Goal: Transaction & Acquisition: Purchase product/service

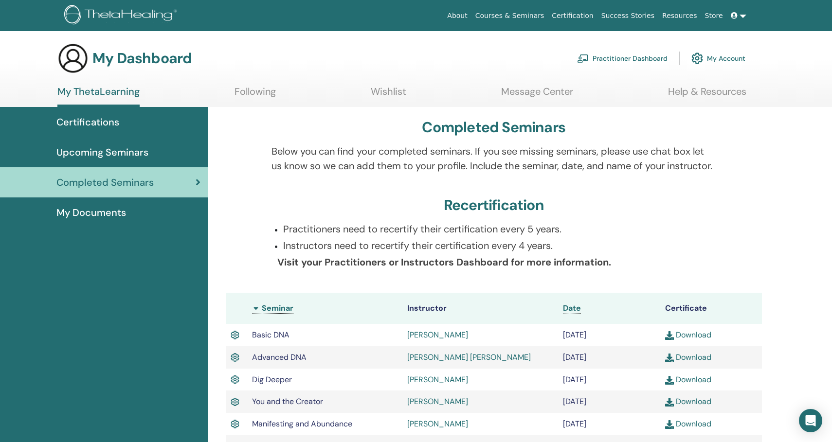
click at [743, 16] on link at bounding box center [738, 16] width 23 height 18
click at [745, 71] on span "My ThetaHealers" at bounding box center [737, 69] width 54 height 9
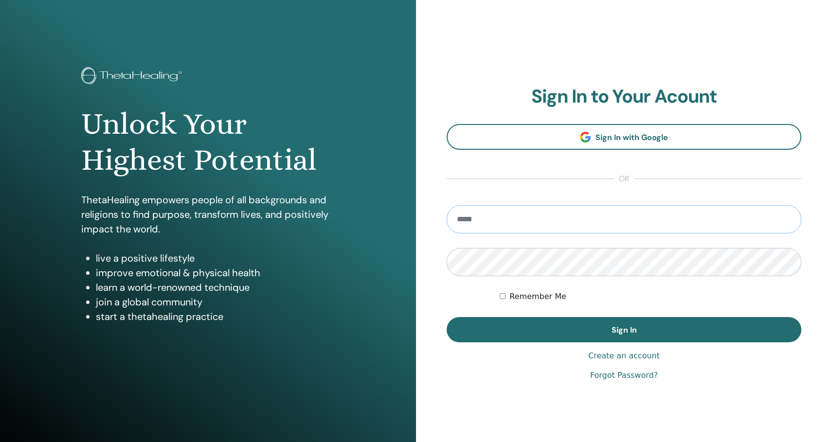
type input "**********"
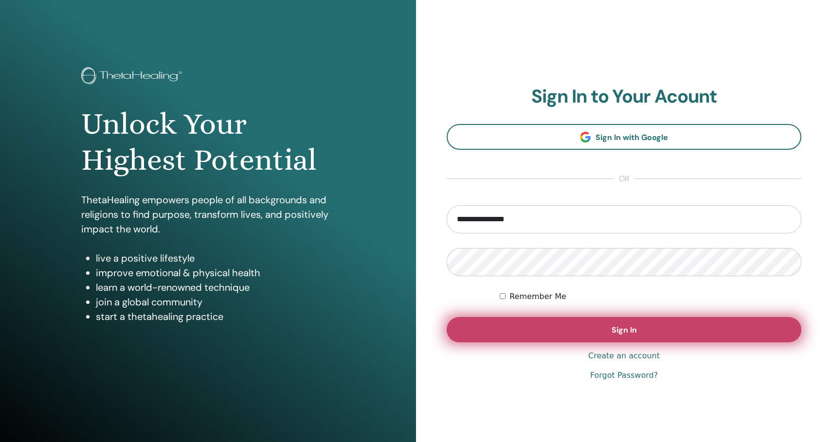
click at [624, 333] on span "Sign In" at bounding box center [624, 330] width 25 height 10
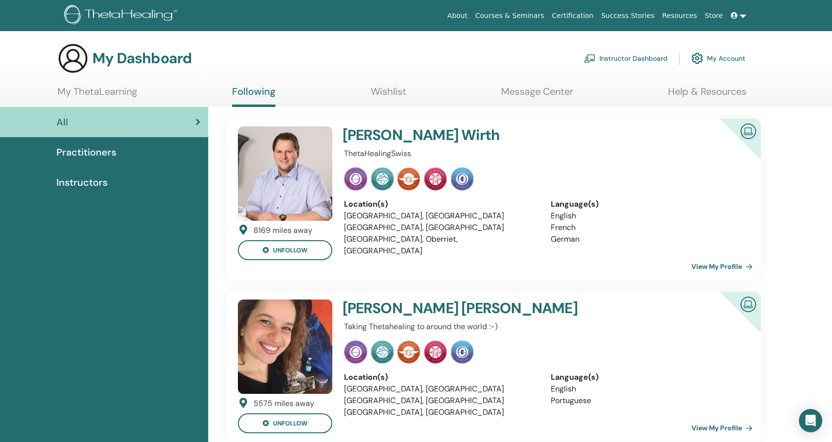
click at [110, 185] on div "Instructors" at bounding box center [104, 182] width 193 height 15
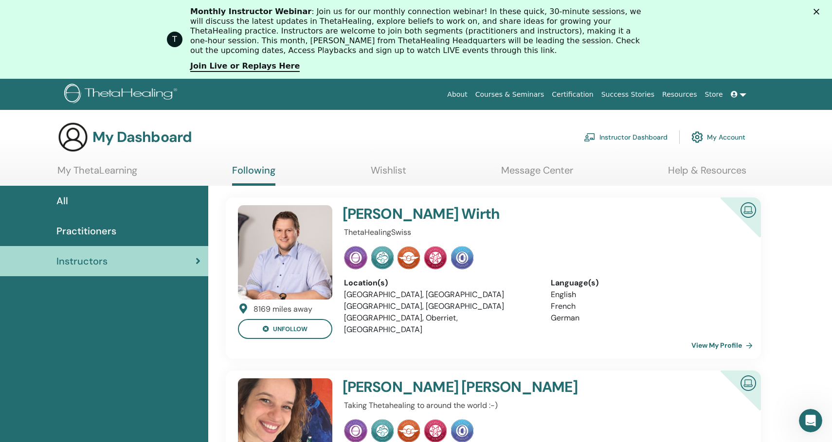
click at [653, 137] on link "Instructor Dashboard" at bounding box center [626, 137] width 84 height 21
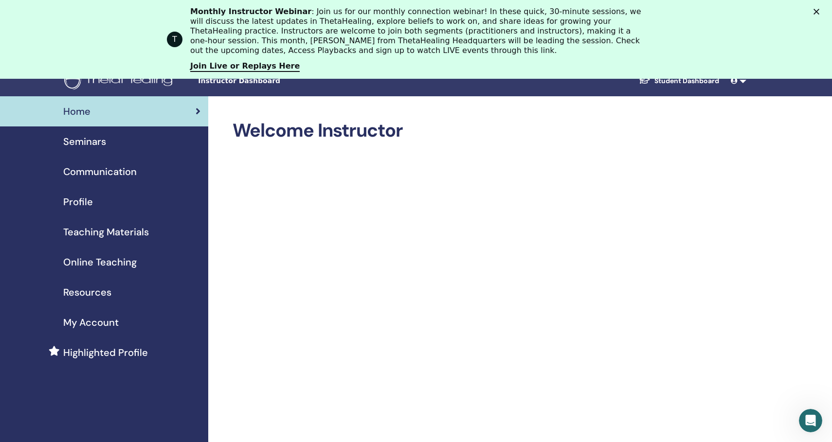
scroll to position [13, 0]
click at [116, 269] on span "Online Teaching" at bounding box center [99, 262] width 73 height 15
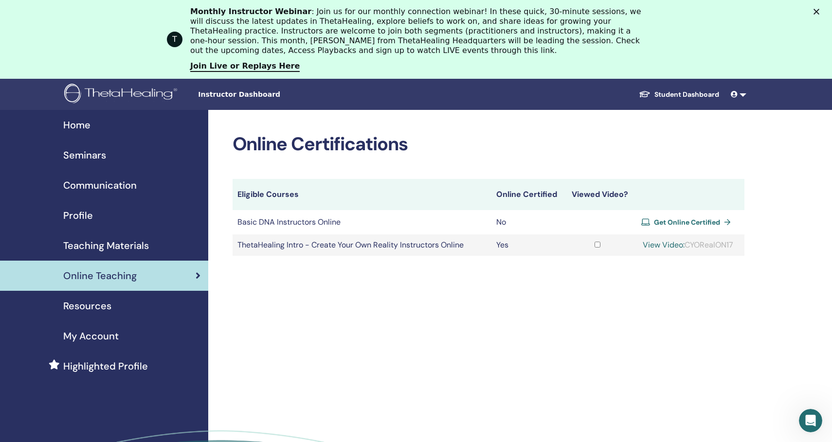
click at [682, 222] on span "Get Online Certified" at bounding box center [687, 222] width 66 height 9
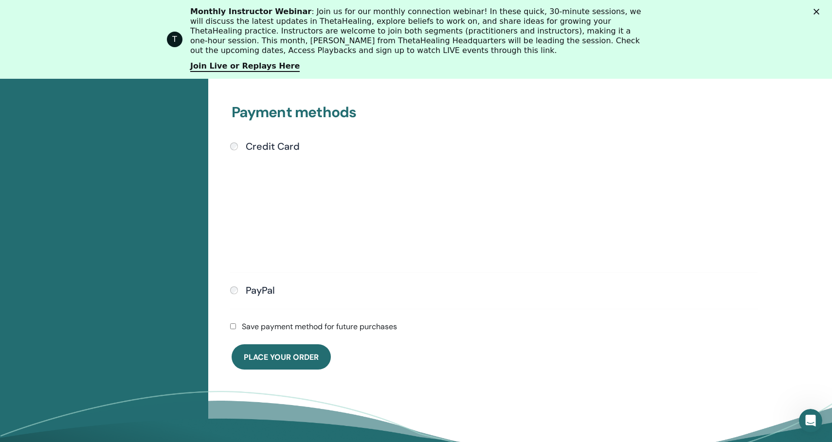
scroll to position [290, 0]
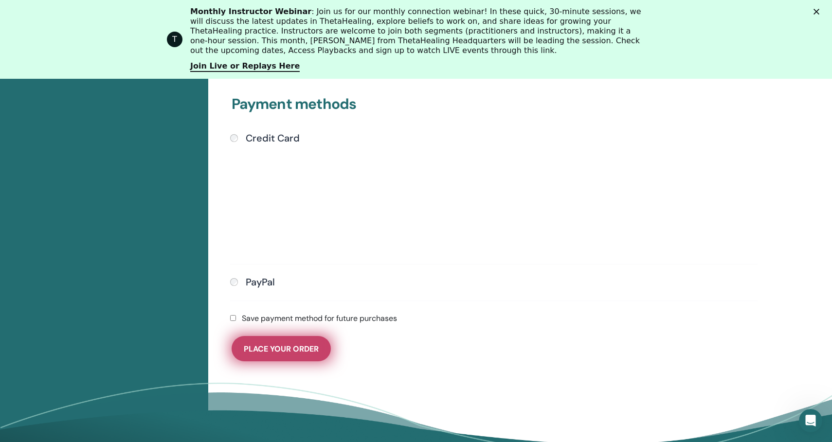
click at [292, 353] on span "Place Your Order" at bounding box center [281, 349] width 75 height 10
